Goal: Information Seeking & Learning: Learn about a topic

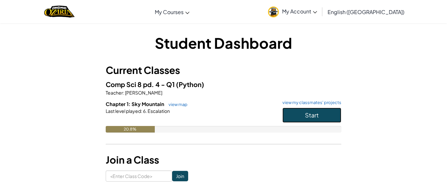
click at [306, 114] on span "Start" at bounding box center [312, 115] width 14 height 8
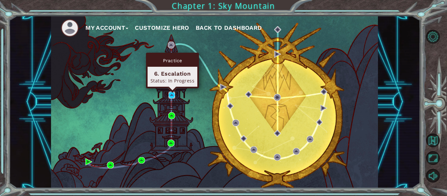
click at [174, 95] on img at bounding box center [171, 95] width 7 height 7
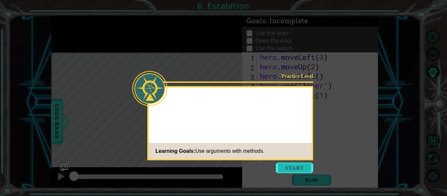
click at [283, 168] on button "Start" at bounding box center [294, 168] width 37 height 10
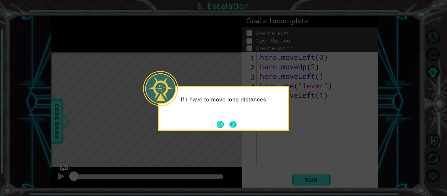
click at [231, 124] on button "Next" at bounding box center [232, 124] width 7 height 7
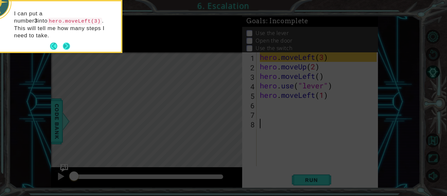
click at [64, 43] on button "Next" at bounding box center [66, 46] width 7 height 7
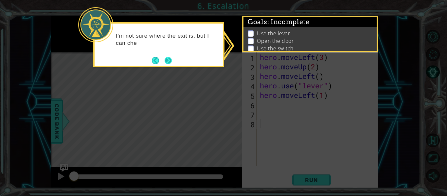
click at [167, 62] on button "Next" at bounding box center [168, 60] width 7 height 7
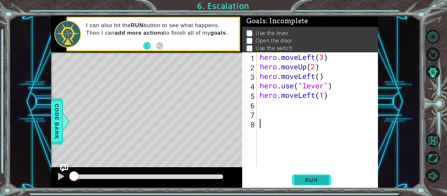
click at [307, 180] on span "Run" at bounding box center [311, 180] width 26 height 7
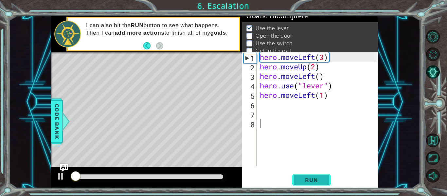
scroll to position [5, 0]
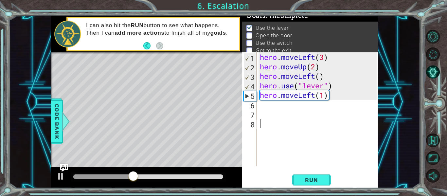
click at [262, 108] on div "hero . moveLeft ( 3 ) hero . moveUp ( 2 ) hero . moveLeft ( ) hero . use ( "lev…" at bounding box center [318, 118] width 121 height 133
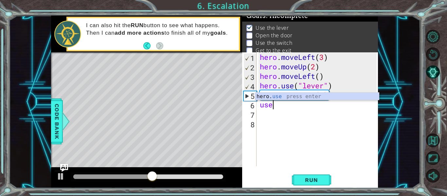
scroll to position [0, 0]
click at [289, 99] on div "hero. use press enter" at bounding box center [317, 105] width 124 height 24
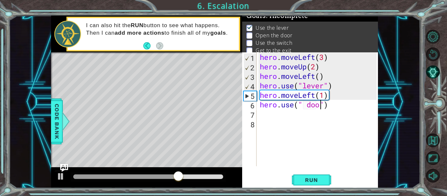
scroll to position [0, 3]
type textarea "hero.use(" door")"
click at [333, 160] on div "hero . moveLeft ( 3 ) hero . moveUp ( 2 ) hero . moveLeft ( ) hero . use ( "lev…" at bounding box center [318, 118] width 121 height 133
click at [307, 106] on div "hero . moveLeft ( 3 ) hero . moveUp ( 2 ) hero . moveLeft ( ) hero . use ( "lev…" at bounding box center [318, 118] width 121 height 133
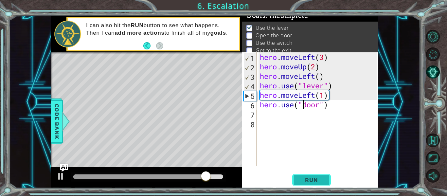
type textarea "hero.use("door")"
click at [311, 183] on span "Run" at bounding box center [311, 180] width 26 height 7
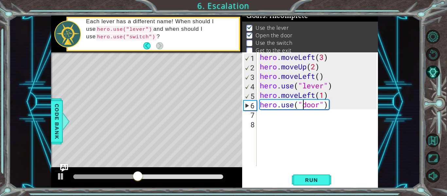
click at [253, 114] on div "7" at bounding box center [249, 114] width 13 height 9
click at [249, 116] on div "7" at bounding box center [249, 114] width 13 height 9
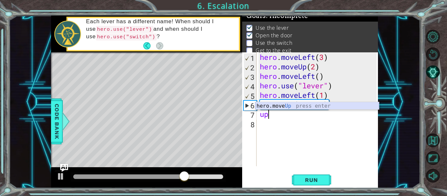
click at [292, 106] on div "hero.move Up press enter" at bounding box center [317, 114] width 124 height 24
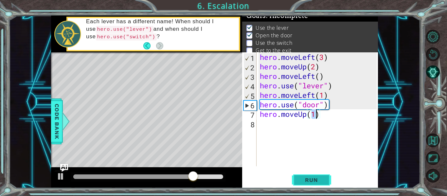
type textarea "hero.moveUp(1)"
click at [310, 178] on span "Run" at bounding box center [311, 180] width 26 height 7
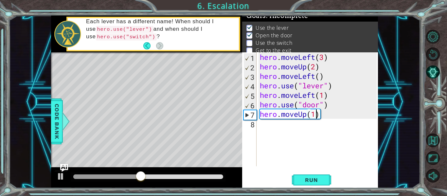
click at [274, 121] on div "hero . moveLeft ( 3 ) hero . moveUp ( 2 ) hero . moveLeft ( ) hero . use ( "lev…" at bounding box center [318, 118] width 121 height 133
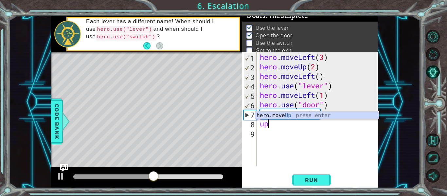
type textarea "hero.moveUp(1)"
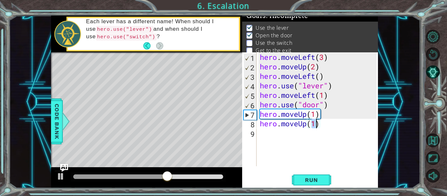
click at [266, 132] on div "hero . moveLeft ( 3 ) hero . moveUp ( 2 ) hero . moveLeft ( ) hero . use ( "lev…" at bounding box center [318, 118] width 121 height 133
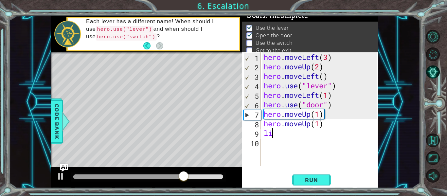
type textarea "l"
type textarea "p"
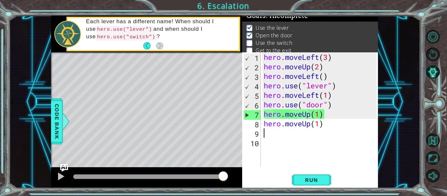
click at [279, 135] on div "hero . moveLeft ( 3 ) hero . moveUp ( 2 ) hero . moveLeft ( ) hero . use ( "lev…" at bounding box center [320, 118] width 117 height 133
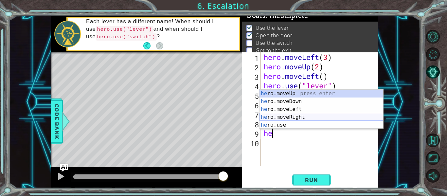
click at [303, 115] on div "he ro.moveUp press enter he ro.moveDown press enter he ro.moveLeft press enter …" at bounding box center [321, 117] width 124 height 55
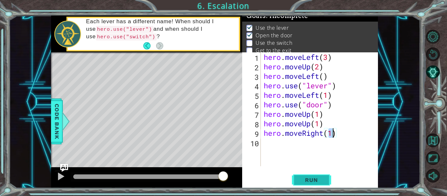
click at [299, 179] on span "Run" at bounding box center [311, 180] width 26 height 7
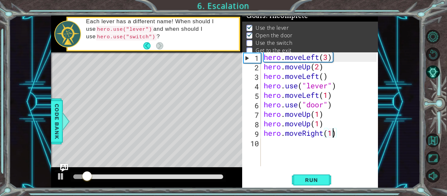
click at [320, 125] on div "hero . moveLeft ( 3 ) hero . moveUp ( 2 ) hero . moveLeft ( ) hero . use ( "lev…" at bounding box center [320, 118] width 117 height 133
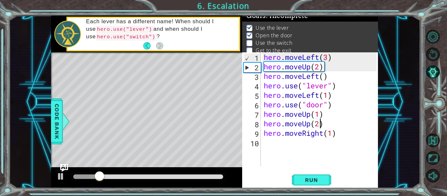
scroll to position [0, 2]
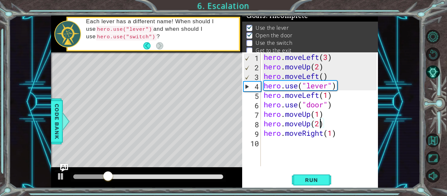
click at [324, 116] on div "hero . moveLeft ( 3 ) hero . moveUp ( 2 ) hero . moveLeft ( ) hero . use ( "lev…" at bounding box center [320, 118] width 117 height 133
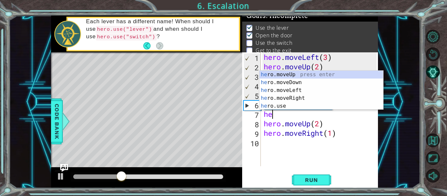
scroll to position [0, 0]
type textarea "h"
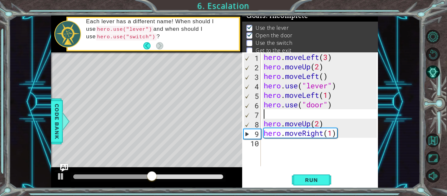
click at [266, 145] on div "hero . moveLeft ( 3 ) hero . moveUp ( 2 ) hero . moveLeft ( ) hero . use ( "lev…" at bounding box center [320, 118] width 117 height 133
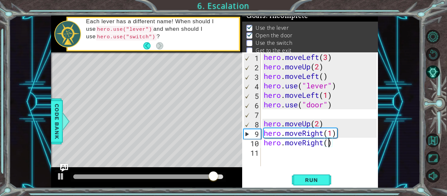
scroll to position [0, 3]
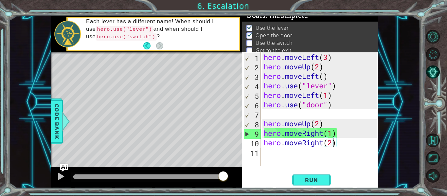
click at [337, 135] on div "hero . moveLeft ( 3 ) hero . moveUp ( 2 ) hero . moveLeft ( ) hero . use ( "lev…" at bounding box center [320, 118] width 117 height 133
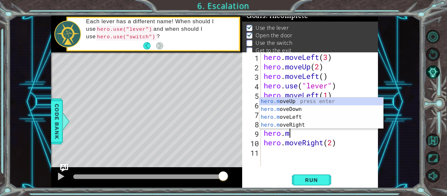
scroll to position [0, 0]
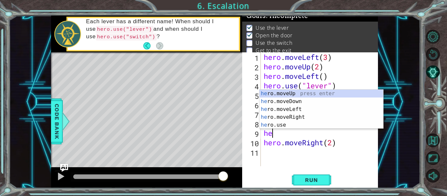
type textarea "h"
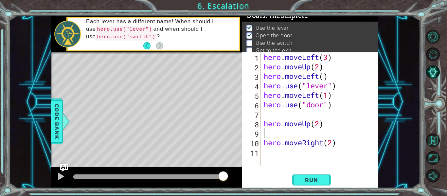
click at [277, 158] on div "hero . moveLeft ( 3 ) hero . moveUp ( 2 ) hero . moveLeft ( ) hero . use ( "lev…" at bounding box center [320, 118] width 117 height 133
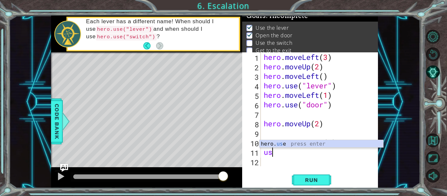
scroll to position [0, 0]
click at [301, 143] on div "hero. use press enter" at bounding box center [321, 152] width 124 height 24
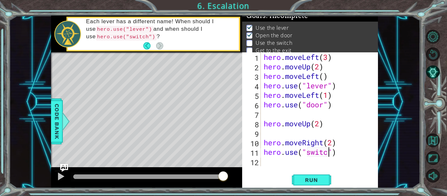
scroll to position [0, 3]
type textarea "hero.use("switch")"
click at [313, 177] on span "Run" at bounding box center [311, 180] width 26 height 7
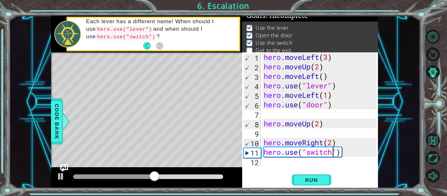
click at [300, 161] on div "hero . moveLeft ( 3 ) hero . moveUp ( 2 ) hero . moveLeft ( ) hero . use ( "lev…" at bounding box center [320, 118] width 117 height 133
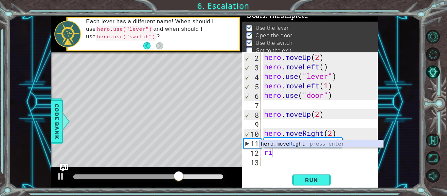
click at [326, 147] on div "hero.move Ri ght press enter" at bounding box center [321, 152] width 124 height 24
type textarea "hero.moveRight(1)"
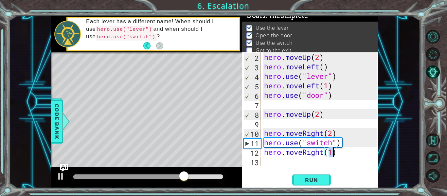
click at [284, 161] on div "hero . moveUp ( 2 ) hero . moveLeft ( ) hero . use ( "lever" ) hero . moveLeft …" at bounding box center [321, 118] width 117 height 133
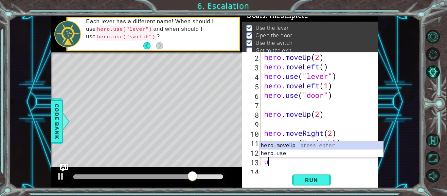
scroll to position [19, 0]
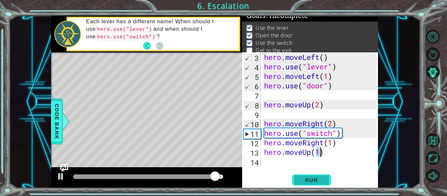
type textarea "hero.moveUp(1)"
click at [297, 183] on button "Run" at bounding box center [311, 179] width 39 height 13
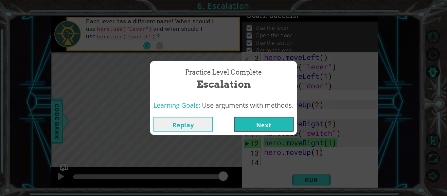
click at [274, 127] on button "Next" at bounding box center [264, 124] width 60 height 15
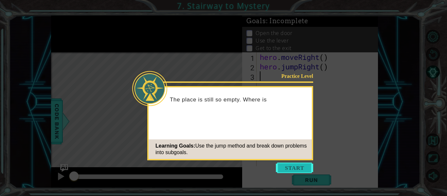
click at [292, 168] on button "Start" at bounding box center [294, 168] width 37 height 10
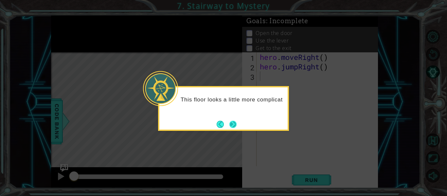
click at [231, 126] on button "Next" at bounding box center [232, 124] width 7 height 7
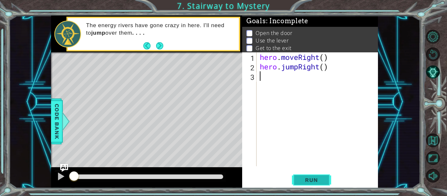
click at [309, 178] on span "Run" at bounding box center [311, 180] width 26 height 7
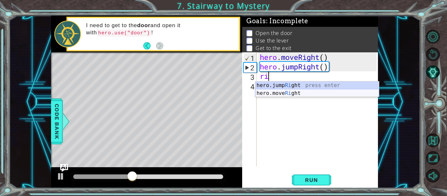
click at [302, 94] on div "hero.jump Ri ght press enter hero.move Ri ght press enter" at bounding box center [317, 96] width 124 height 31
type textarea "hero.moveRight(1)"
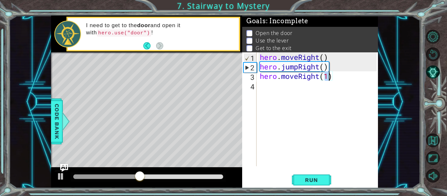
click at [266, 87] on div "hero . moveRight ( ) hero . jumpRight ( ) hero . moveRight ( 1 )" at bounding box center [318, 118] width 121 height 133
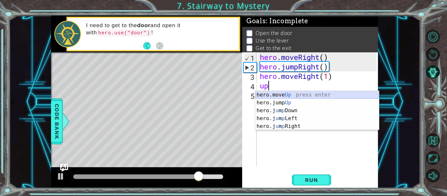
click at [294, 94] on div "hero.move Up press enter hero.jump Up press enter hero.j u m p Down press enter…" at bounding box center [317, 118] width 124 height 55
type textarea "hero.moveUp(1)"
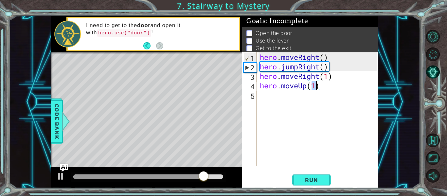
click at [273, 98] on div "hero . moveRight ( ) hero . jumpRight ( ) hero . moveRight ( 1 ) hero . moveUp …" at bounding box center [318, 118] width 121 height 133
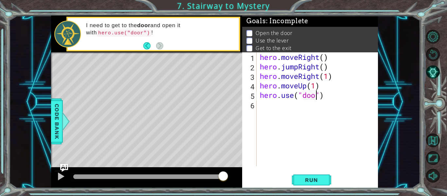
scroll to position [0, 3]
type textarea "hero.use("door")"
click at [307, 178] on span "Run" at bounding box center [311, 180] width 26 height 7
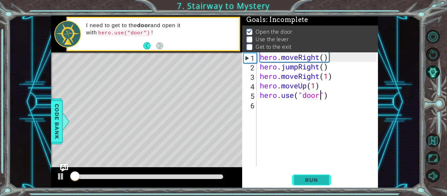
scroll to position [2, 0]
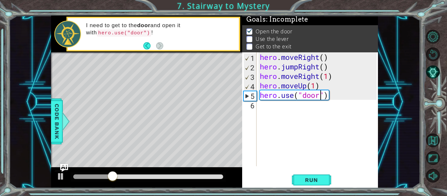
click at [268, 107] on div "hero . moveRight ( ) hero . jumpRight ( ) hero . moveRight ( 1 ) hero . moveUp …" at bounding box center [318, 118] width 121 height 133
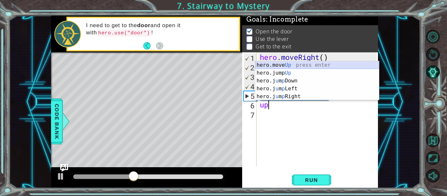
click at [302, 67] on div "hero.move Up press enter hero.jump Up press enter hero.j u m p Down press enter…" at bounding box center [317, 88] width 124 height 55
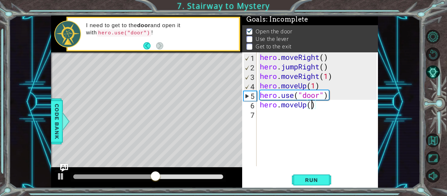
type textarea "hero.moveUp(2)"
click at [273, 114] on div "hero . moveRight ( ) hero . jumpRight ( ) hero . moveRight ( 1 ) hero . moveUp …" at bounding box center [318, 118] width 121 height 133
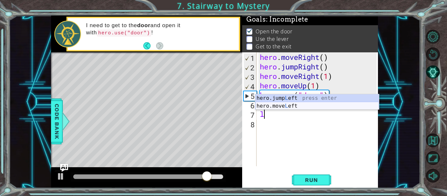
click at [304, 103] on div "hero.jump L eft press enter hero.move L eft press enter" at bounding box center [317, 109] width 124 height 31
type textarea "hero.moveLeft(1)"
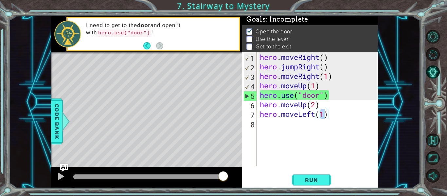
click at [278, 127] on div "hero . moveRight ( ) hero . jumpRight ( ) hero . moveRight ( 1 ) hero . moveUp …" at bounding box center [318, 118] width 121 height 133
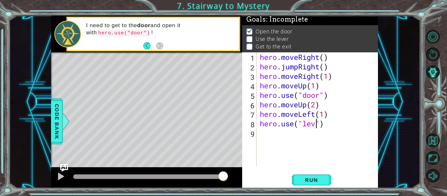
scroll to position [0, 3]
type textarea "hero.use("lever")"
click at [276, 134] on div "hero . moveRight ( ) hero . jumpRight ( ) hero . moveRight ( 1 ) hero . moveUp …" at bounding box center [318, 118] width 121 height 133
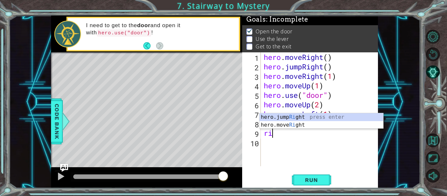
type textarea "r"
click at [320, 124] on div "hero.jump Le ft press enter hero.move Le ft press enter" at bounding box center [321, 128] width 124 height 31
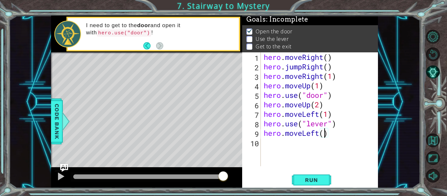
scroll to position [0, 3]
type textarea "hero.moveLeft(2)"
click at [304, 176] on button "Run" at bounding box center [311, 179] width 39 height 13
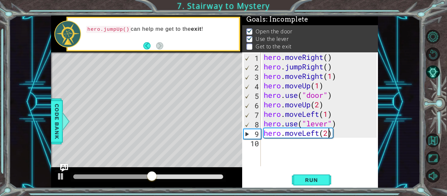
click at [267, 144] on div "hero . moveRight ( ) hero . jumpRight ( ) hero . moveRight ( 1 ) hero . moveUp …" at bounding box center [320, 118] width 117 height 133
type textarea "up"
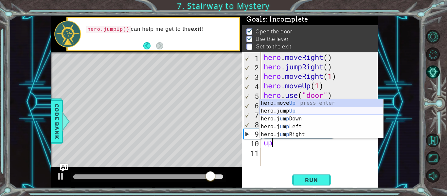
click at [293, 109] on div "hero.move Up press enter hero.jump Up press enter hero.j u m p Down press enter…" at bounding box center [321, 126] width 124 height 55
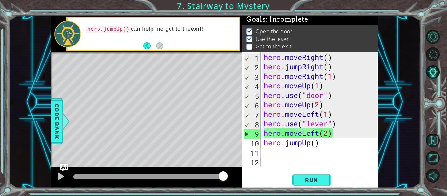
click at [285, 156] on div "hero . moveRight ( ) hero . jumpRight ( ) hero . moveRight ( 1 ) hero . moveUp …" at bounding box center [320, 118] width 117 height 133
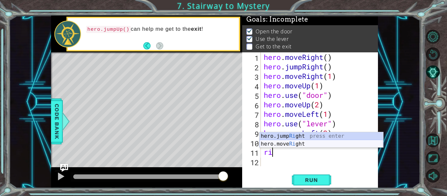
click at [305, 143] on div "hero.jump Ri ght press enter hero.move Ri ght press enter" at bounding box center [321, 147] width 124 height 31
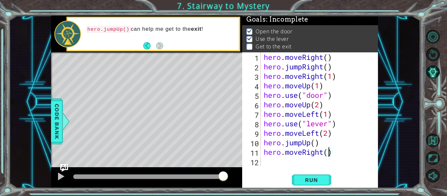
scroll to position [0, 3]
type textarea "hero.moveRight(3)"
click at [318, 178] on span "Run" at bounding box center [311, 180] width 26 height 7
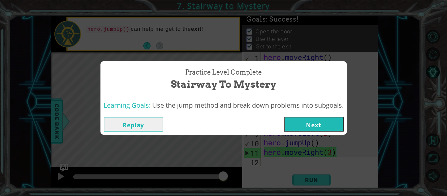
click at [316, 123] on button "Next" at bounding box center [314, 124] width 60 height 15
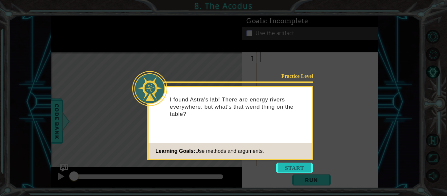
click at [286, 167] on button "Start" at bounding box center [294, 168] width 37 height 10
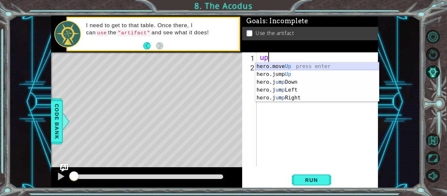
click at [324, 65] on div "hero.move Up press enter hero.jump Up press enter hero.j u m p Down press enter…" at bounding box center [317, 89] width 124 height 55
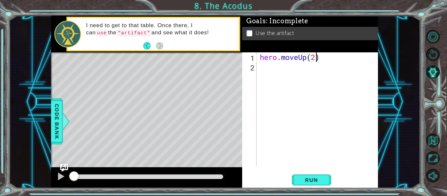
type textarea "hero.moveUp(2)"
click at [264, 66] on div "hero . moveUp ( 2 )" at bounding box center [318, 118] width 121 height 133
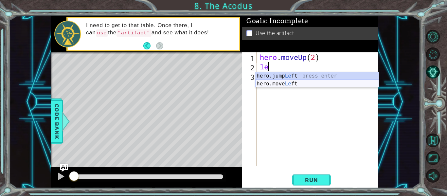
click at [289, 82] on div "hero.jump Le ft press enter hero.move Le ft press enter" at bounding box center [317, 87] width 124 height 31
type textarea "hero.moveLeft(1)"
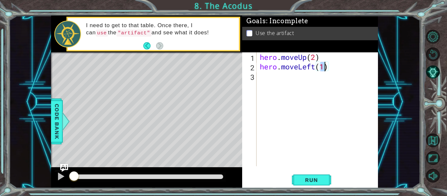
click at [286, 82] on div "hero . moveUp ( 2 ) hero . moveLeft ( 1 )" at bounding box center [318, 118] width 121 height 133
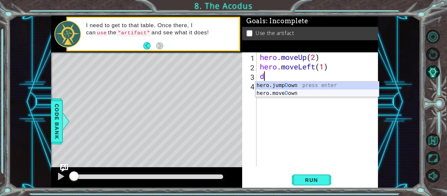
click at [302, 93] on div "hero.jump D own press enter hero.[PERSON_NAME] own press enter" at bounding box center [317, 96] width 124 height 31
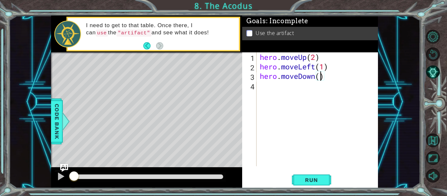
type textarea "hero.moveDown(2)"
click at [262, 90] on div "hero . moveUp ( 2 ) hero . moveLeft ( 1 ) hero . moveDown ( 2 )" at bounding box center [318, 118] width 121 height 133
click at [303, 183] on span "Run" at bounding box center [311, 180] width 26 height 7
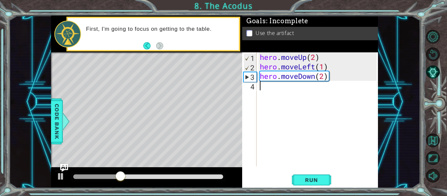
click at [268, 90] on div "hero . moveUp ( 2 ) hero . moveLeft ( 1 ) hero . moveDown ( 2 )" at bounding box center [318, 118] width 121 height 133
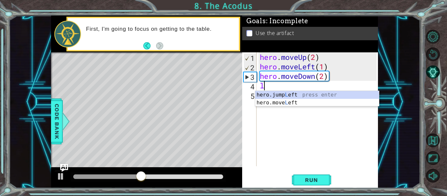
type textarea "le"
click at [285, 96] on div "hero.jump Le ft press enter hero.move Le ft press enter" at bounding box center [317, 106] width 124 height 31
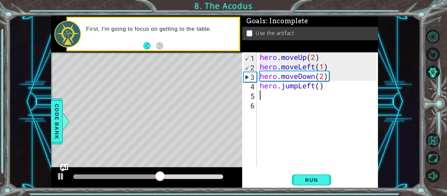
click at [270, 101] on div "hero . moveUp ( 2 ) hero . moveLeft ( 1 ) hero . moveDown ( 2 ) hero . jumpLeft…" at bounding box center [318, 118] width 121 height 133
click at [268, 100] on div "hero . moveUp ( 2 ) hero . moveLeft ( 1 ) hero . moveDown ( 2 ) hero . jumpLeft…" at bounding box center [318, 118] width 121 height 133
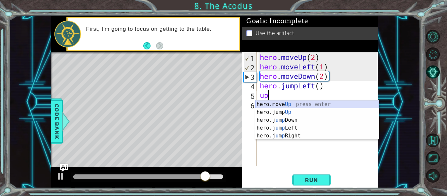
click at [286, 107] on div "hero.move Up press enter hero.jump Up press enter hero.j u m p Down press enter…" at bounding box center [317, 127] width 124 height 55
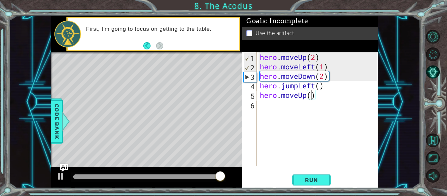
type textarea "hero.moveUp(2)"
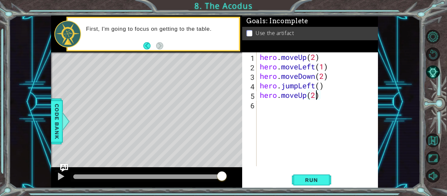
scroll to position [0, 2]
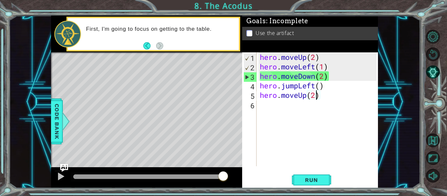
click at [285, 111] on div "hero . moveUp ( 2 ) hero . moveLeft ( 1 ) hero . moveDown ( 2 ) hero . jumpLeft…" at bounding box center [318, 118] width 121 height 133
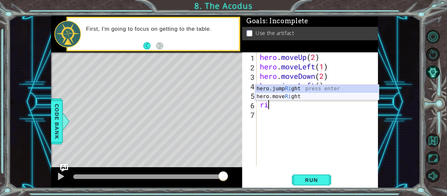
click at [306, 95] on div "hero.jump Ri ght press enter hero.move Ri ght press enter" at bounding box center [317, 100] width 124 height 31
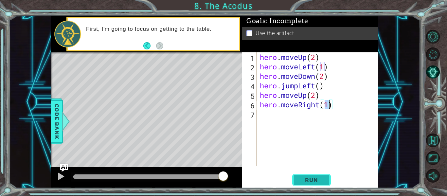
type textarea "hero.moveRight(1)"
click at [306, 175] on button "Run" at bounding box center [311, 179] width 39 height 13
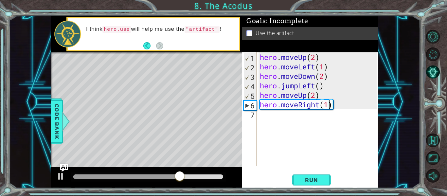
click at [264, 118] on div "hero . moveUp ( 2 ) hero . moveLeft ( 1 ) hero . moveDown ( 2 ) hero . jumpLeft…" at bounding box center [318, 118] width 121 height 133
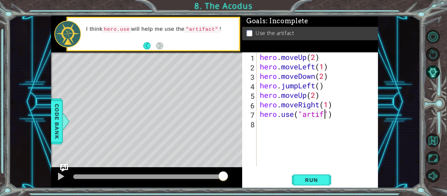
scroll to position [0, 3]
type textarea "hero.use("artifact")"
